Goal: Task Accomplishment & Management: Contribute content

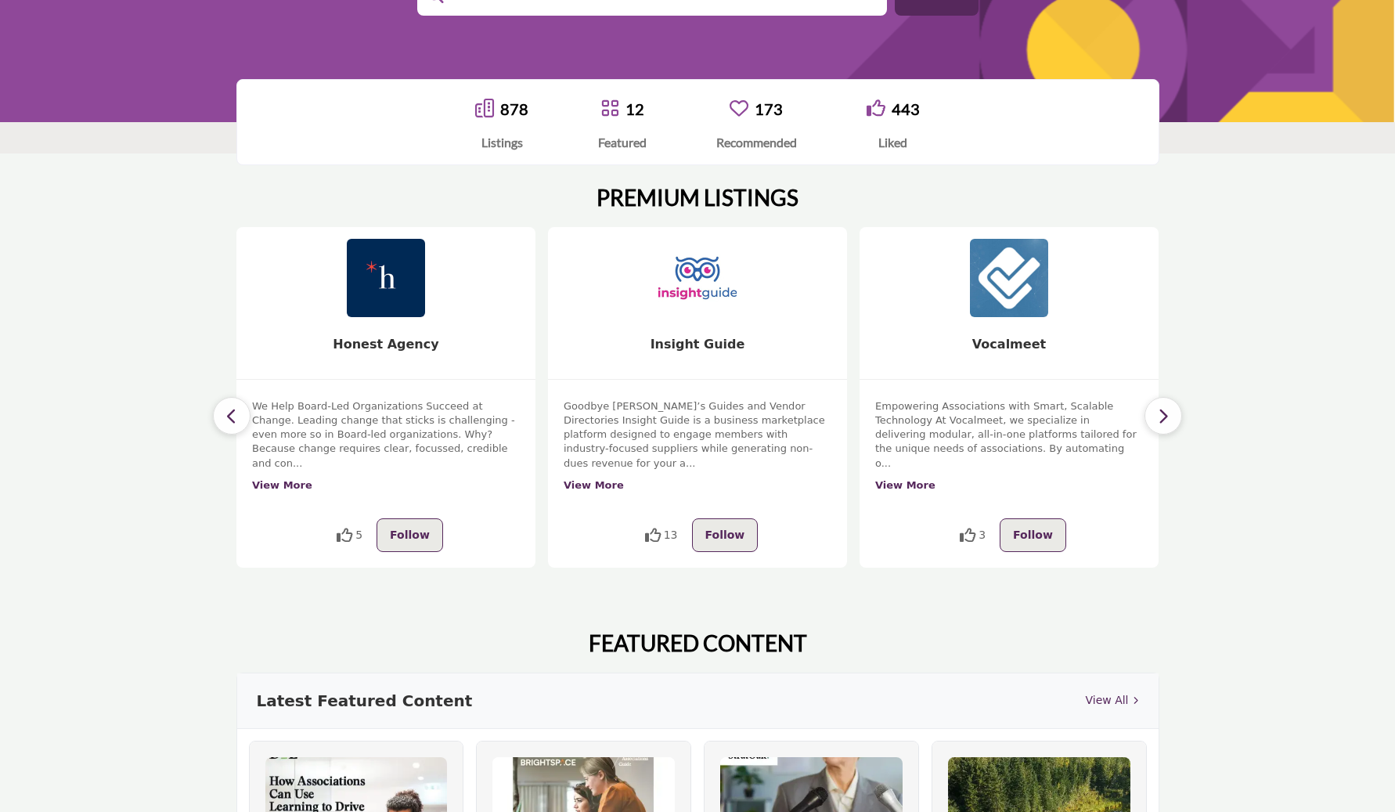
scroll to position [207, 0]
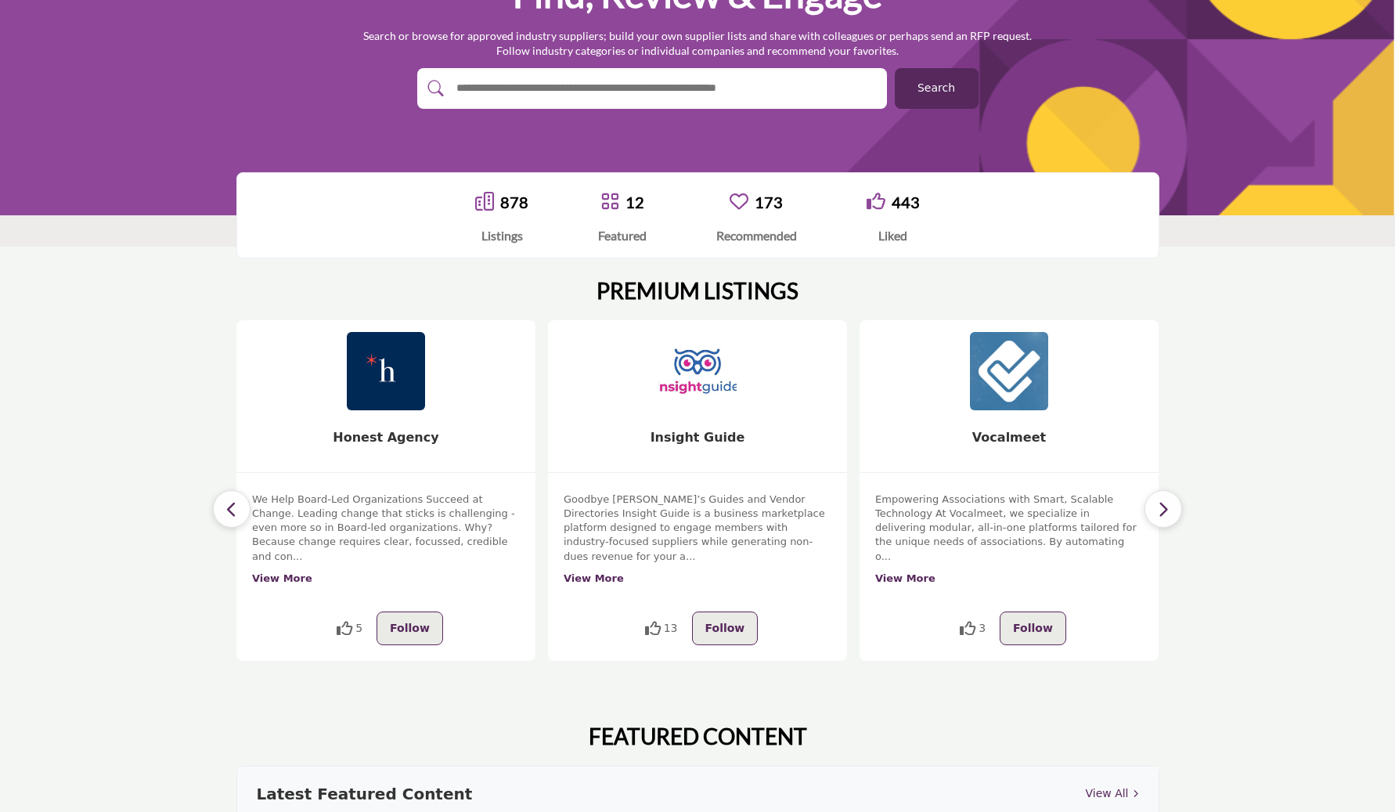
click at [703, 399] on img at bounding box center [698, 371] width 82 height 82
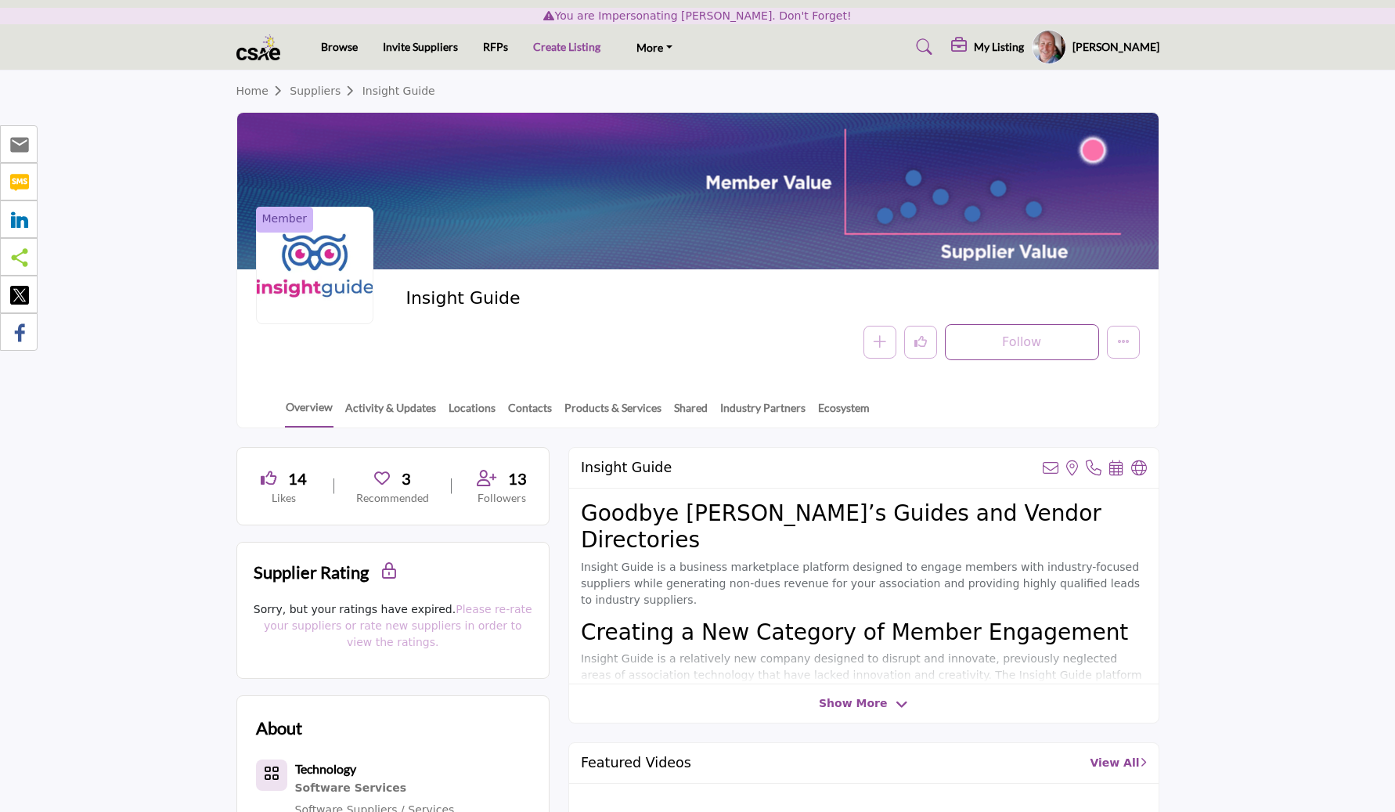
click at [560, 50] on link "Create Listing" at bounding box center [566, 46] width 67 height 13
